Goal: Transaction & Acquisition: Purchase product/service

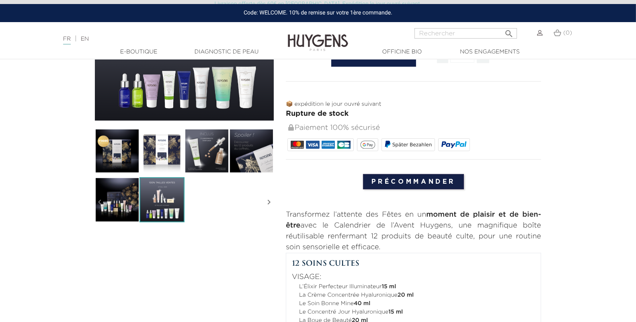
click at [539, 33] on img at bounding box center [540, 33] width 6 height 6
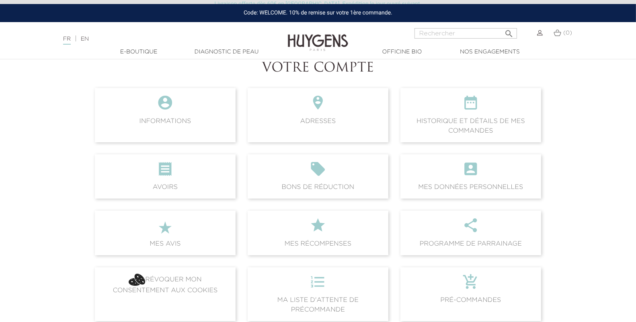
scroll to position [76, 0]
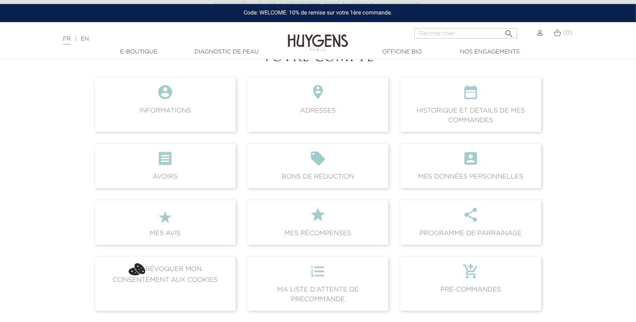
click at [333, 108] on span " Adresses" at bounding box center [317, 105] width 141 height 54
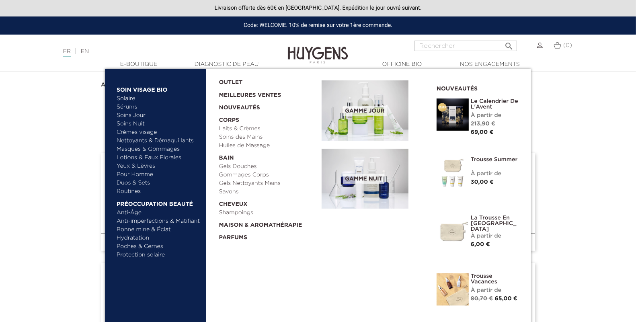
click at [140, 227] on link "Bonne mine & Éclat" at bounding box center [159, 229] width 84 height 8
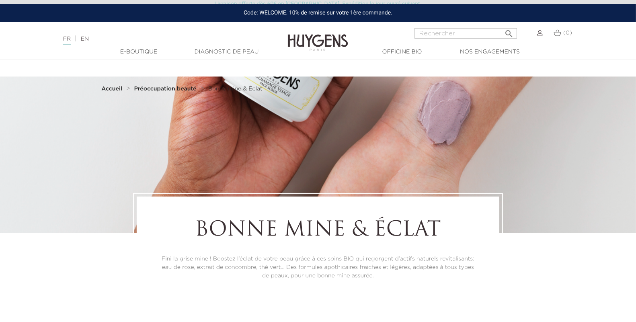
scroll to position [179, 0]
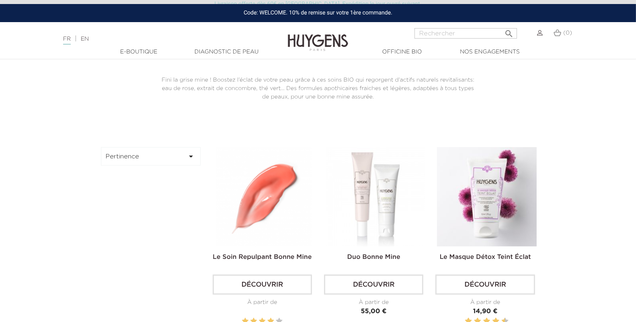
click at [238, 237] on img at bounding box center [263, 196] width 99 height 99
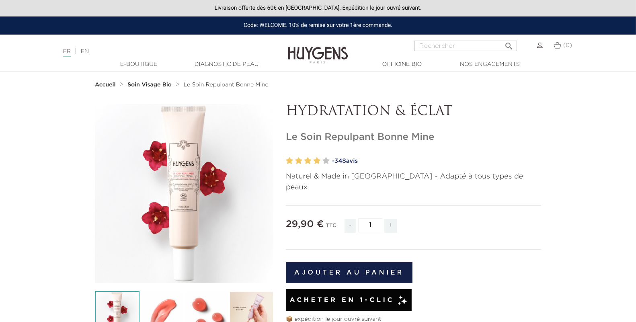
click at [325, 265] on button "Ajouter au panier" at bounding box center [349, 272] width 127 height 21
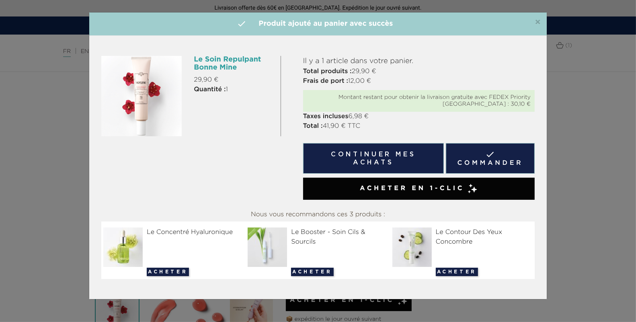
click at [505, 163] on link " Commander" at bounding box center [490, 158] width 89 height 31
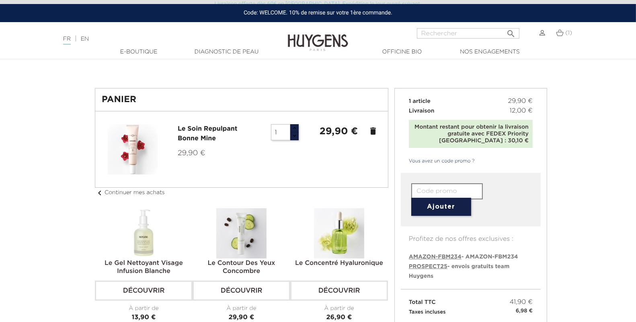
scroll to position [27, 0]
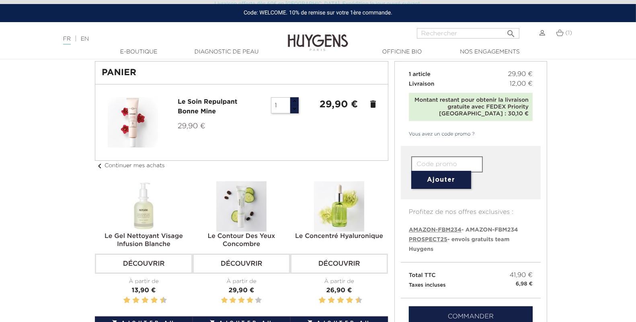
click at [431, 237] on span "PROSPECT25" at bounding box center [428, 240] width 39 height 6
type input "PROSPECT25"
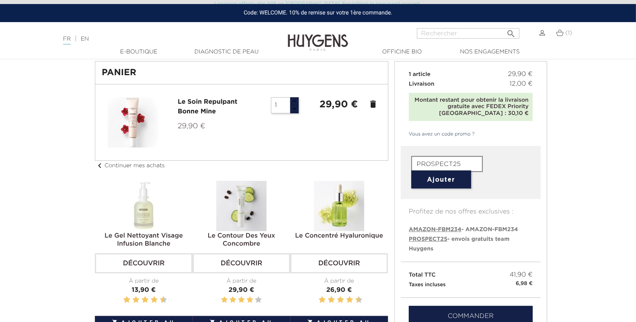
click at [445, 178] on button "Ajouter" at bounding box center [441, 179] width 60 height 18
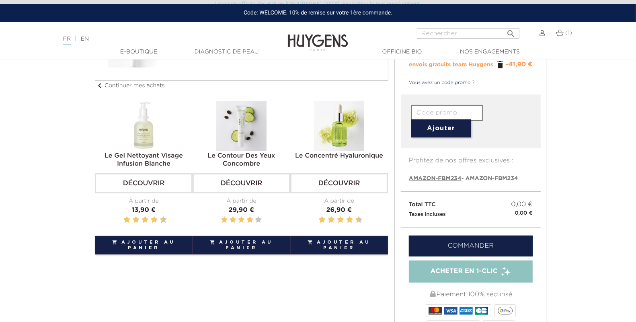
scroll to position [137, 0]
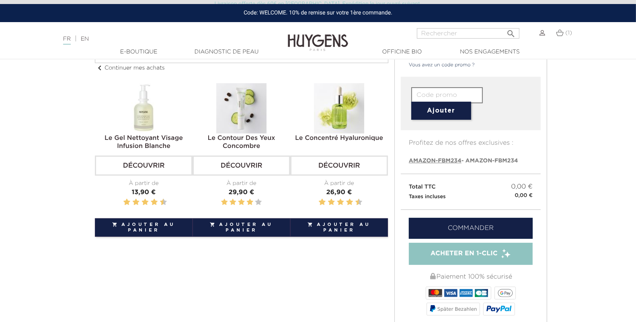
click at [440, 226] on link "Commander" at bounding box center [471, 228] width 124 height 21
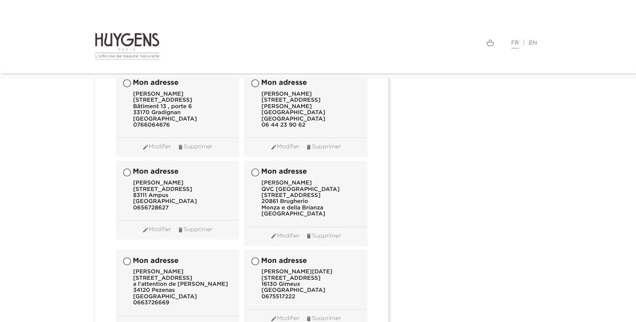
scroll to position [8088, 0]
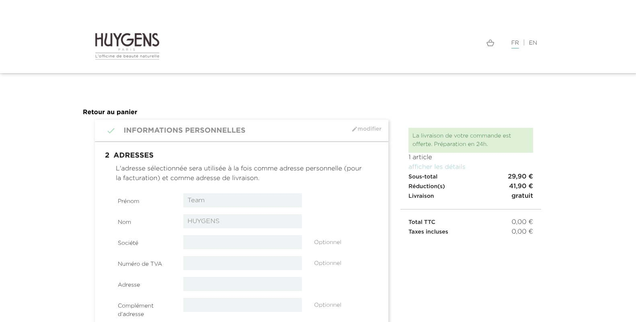
select select "8"
